Goal: Navigation & Orientation: Understand site structure

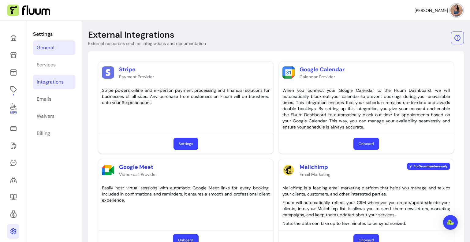
click at [55, 47] on link "General" at bounding box center [54, 47] width 42 height 15
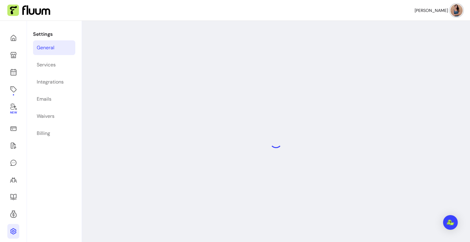
select select "**********"
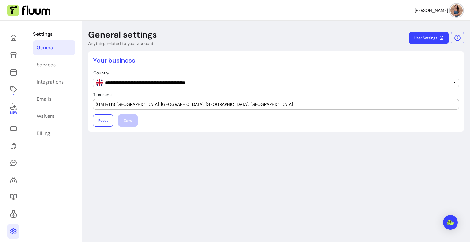
click at [21, 35] on div "New" at bounding box center [13, 142] width 27 height 242
click at [15, 37] on icon at bounding box center [62, 29] width 104 height 87
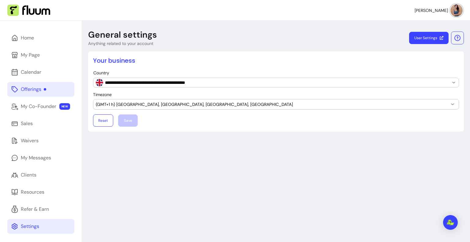
click at [39, 91] on div "Offerings" at bounding box center [33, 89] width 25 height 7
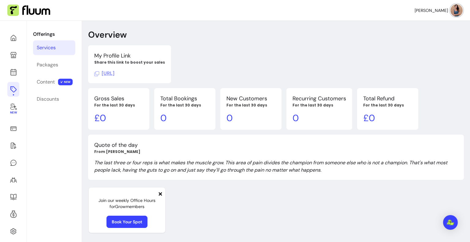
click at [6, 112] on div "New" at bounding box center [13, 142] width 27 height 242
click at [17, 111] on span "New" at bounding box center [13, 113] width 7 height 4
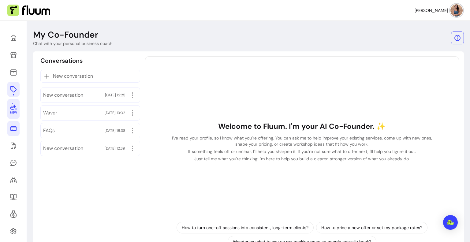
click at [17, 126] on link at bounding box center [13, 128] width 12 height 15
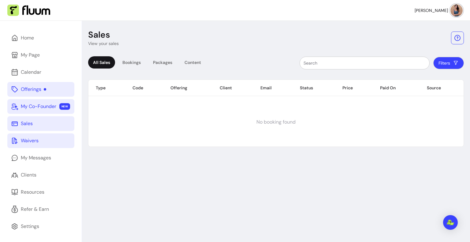
click at [24, 140] on div "Waivers" at bounding box center [30, 140] width 18 height 7
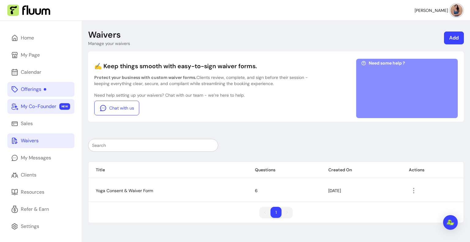
click at [453, 12] on img at bounding box center [457, 10] width 12 height 12
click at [328, 16] on nav "[PERSON_NAME]" at bounding box center [235, 10] width 470 height 21
click at [39, 38] on link "Home" at bounding box center [40, 38] width 67 height 15
